Goal: Information Seeking & Learning: Understand process/instructions

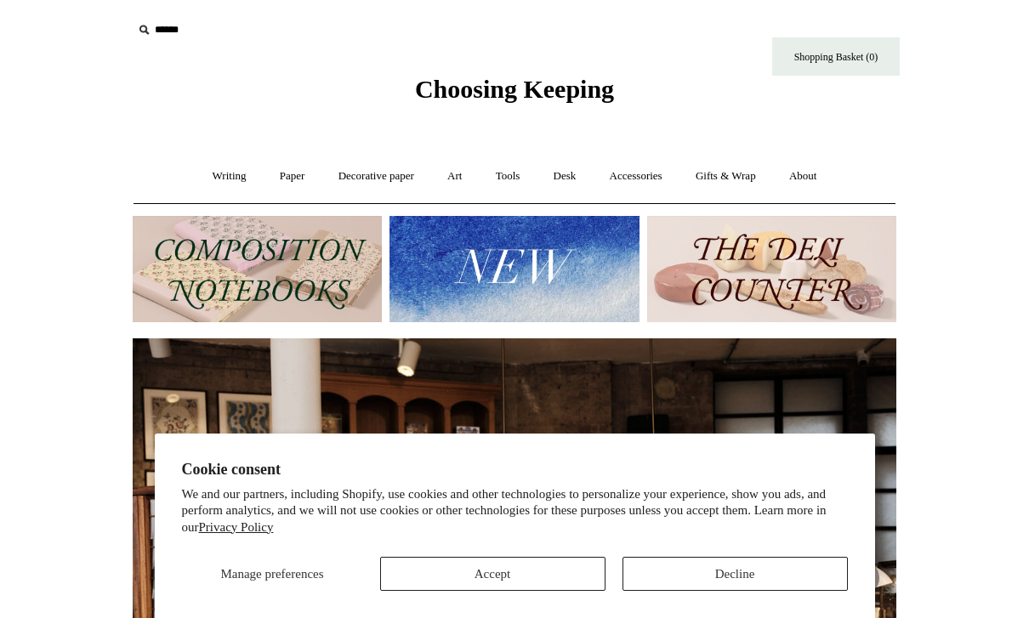
click at [827, 172] on link "About +" at bounding box center [803, 176] width 59 height 45
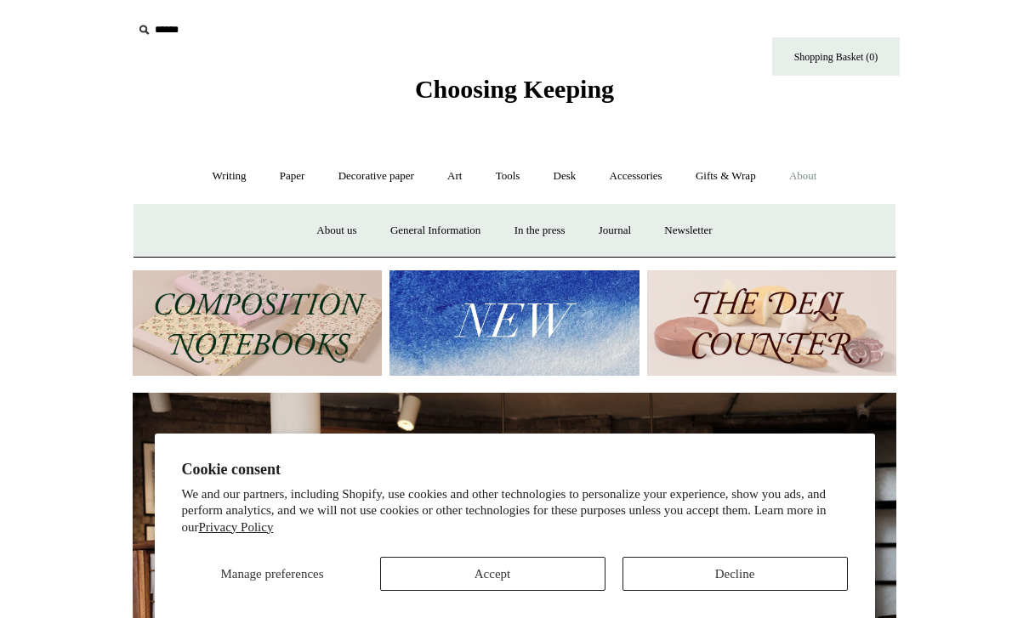
click at [554, 581] on button "Accept" at bounding box center [492, 574] width 225 height 34
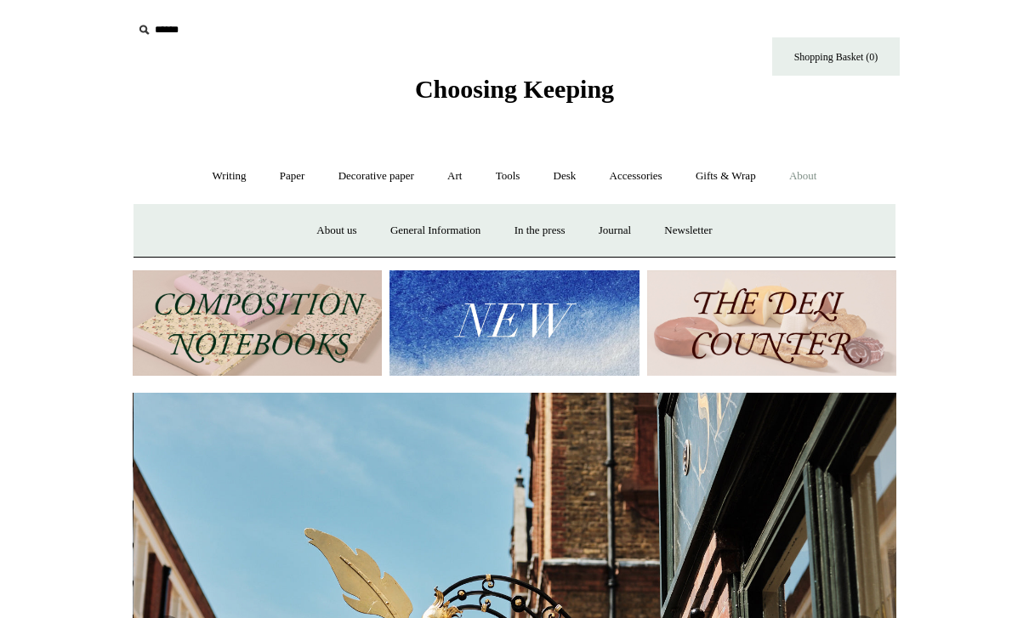
scroll to position [0, 764]
click at [623, 238] on link "Journal +" at bounding box center [614, 230] width 63 height 45
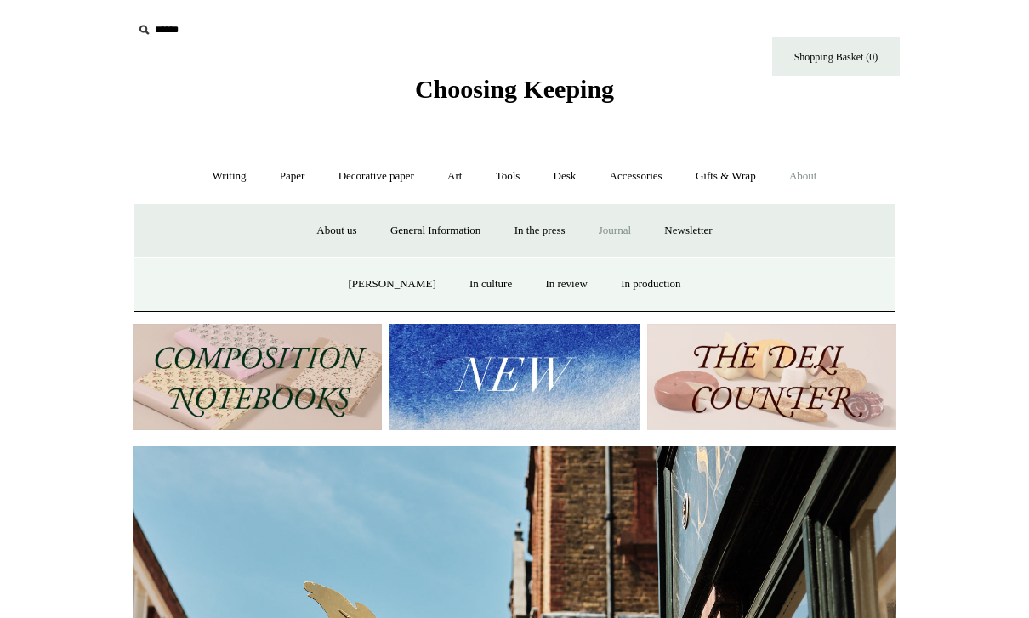
click at [324, 231] on link "About us" at bounding box center [336, 230] width 71 height 45
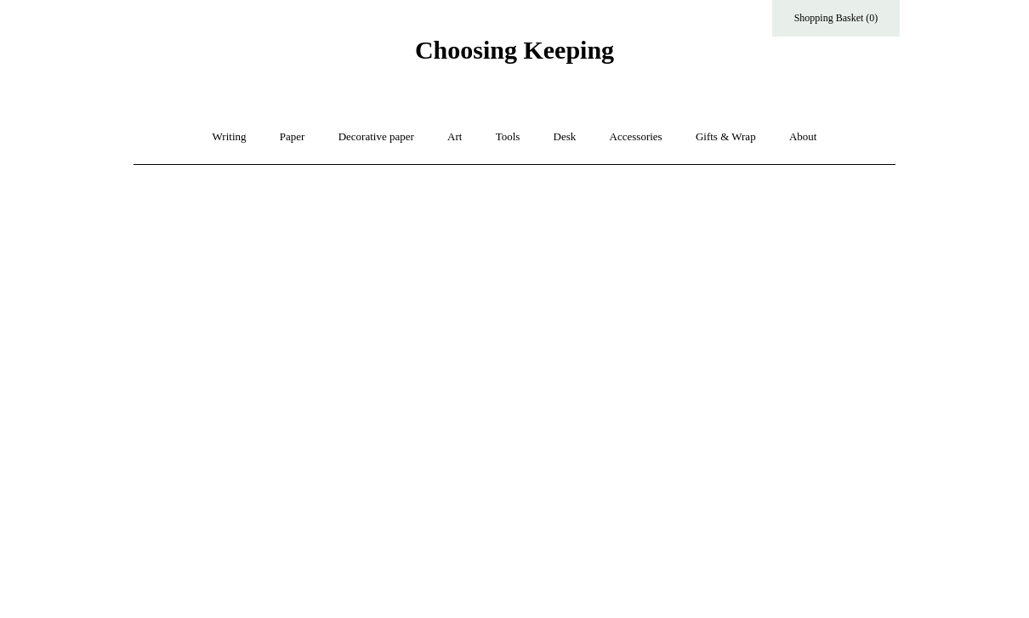
scroll to position [37, 0]
click at [823, 139] on link "About +" at bounding box center [803, 139] width 59 height 45
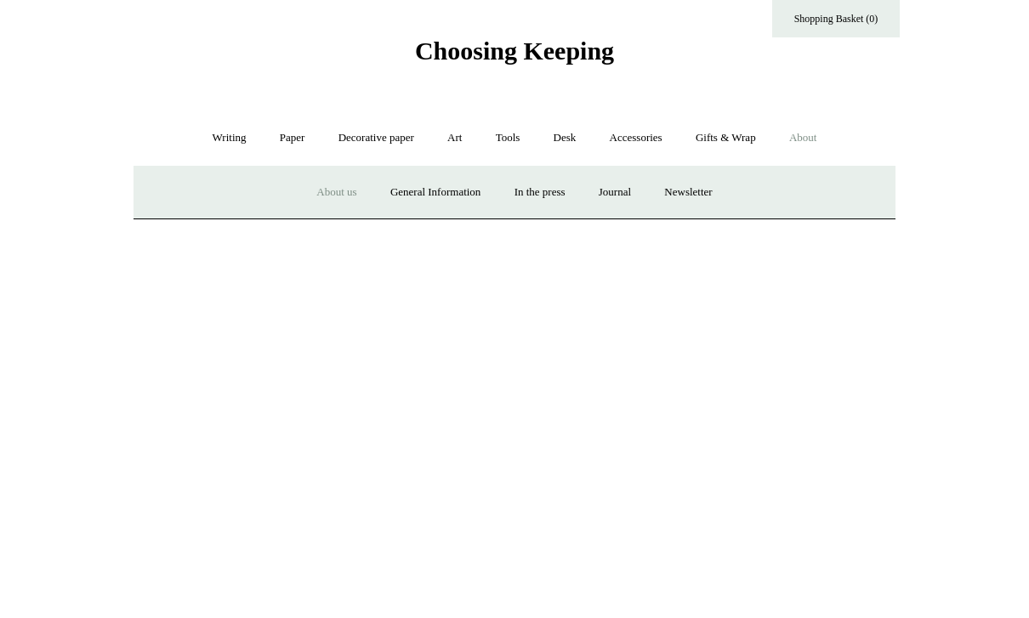
click at [450, 188] on link "General Information" at bounding box center [435, 192] width 121 height 45
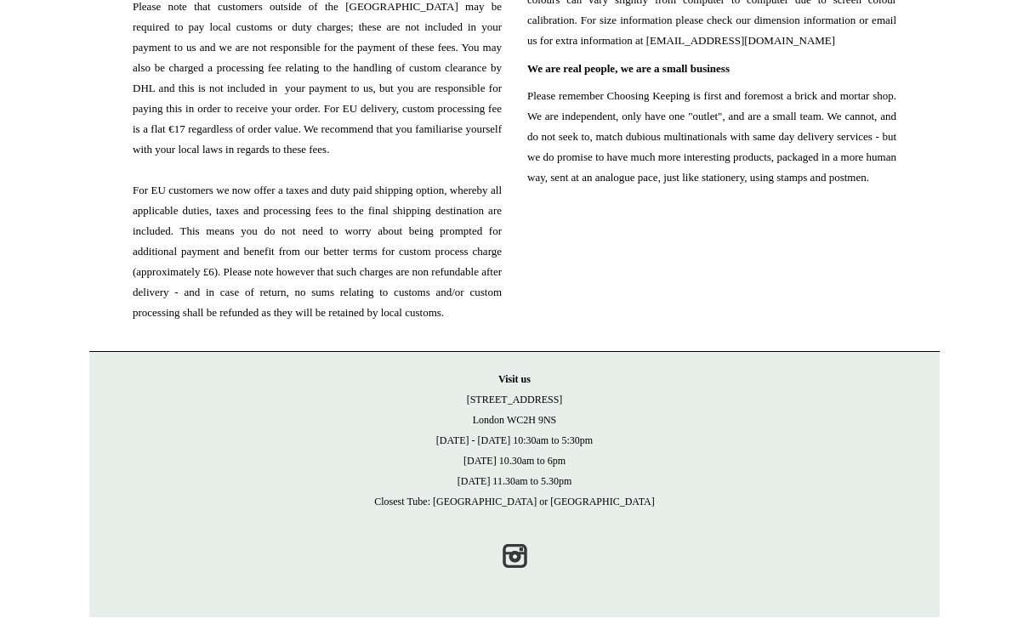
scroll to position [1997, 0]
